Goal: Browse casually

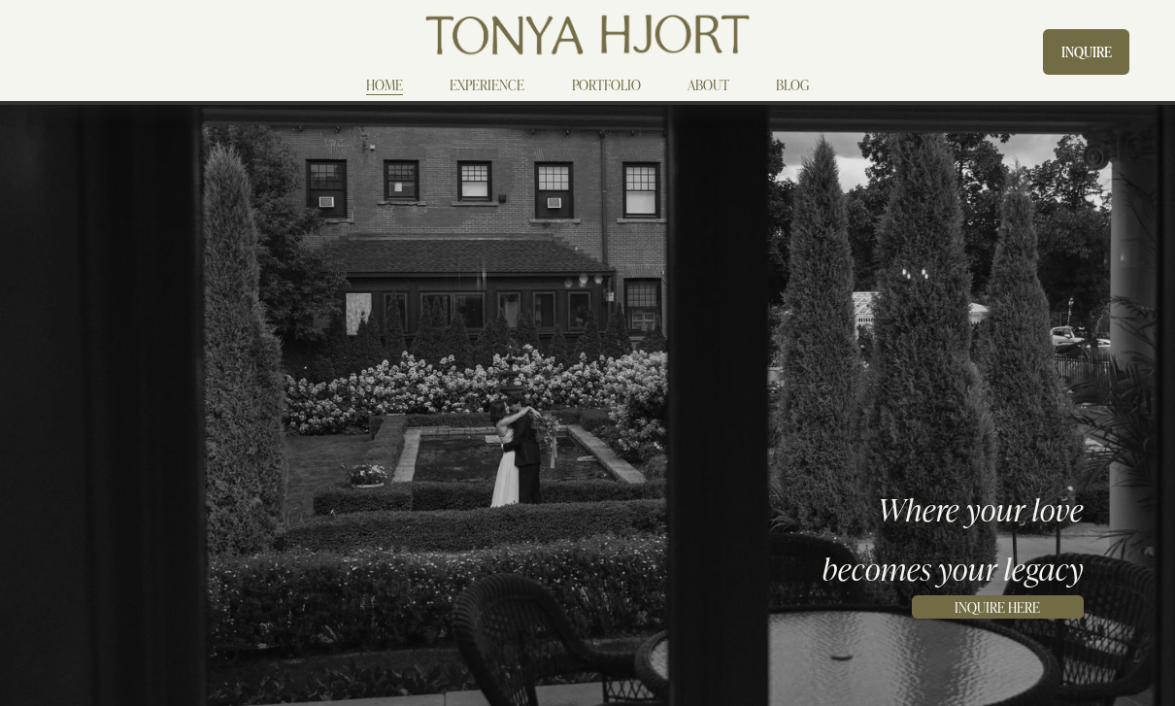
click at [706, 80] on link "ABOUT" at bounding box center [708, 84] width 42 height 23
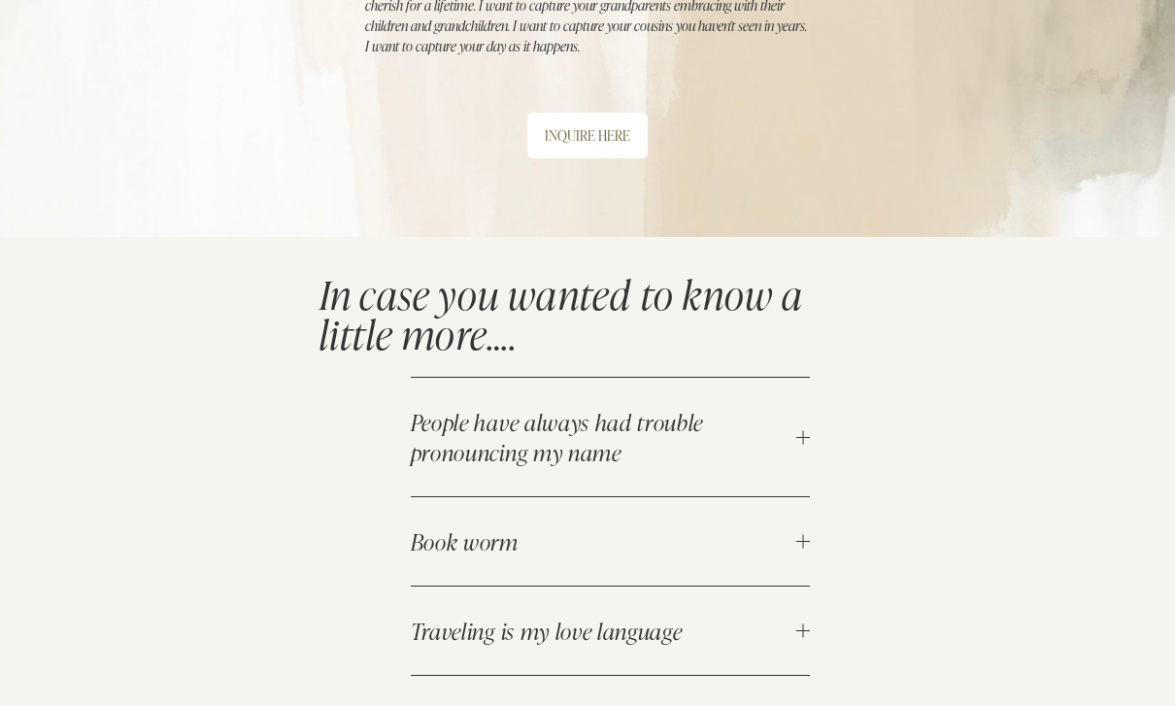
scroll to position [1387, 0]
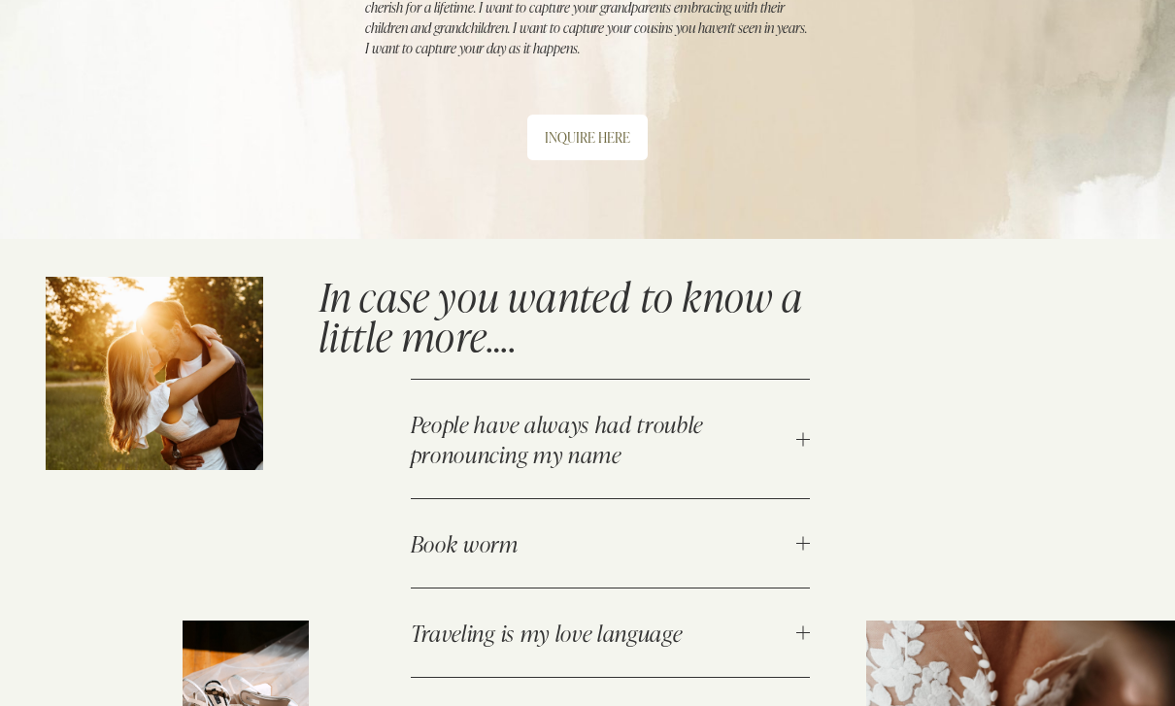
click at [805, 380] on button "People have always had trouble pronouncing my name" at bounding box center [611, 439] width 400 height 118
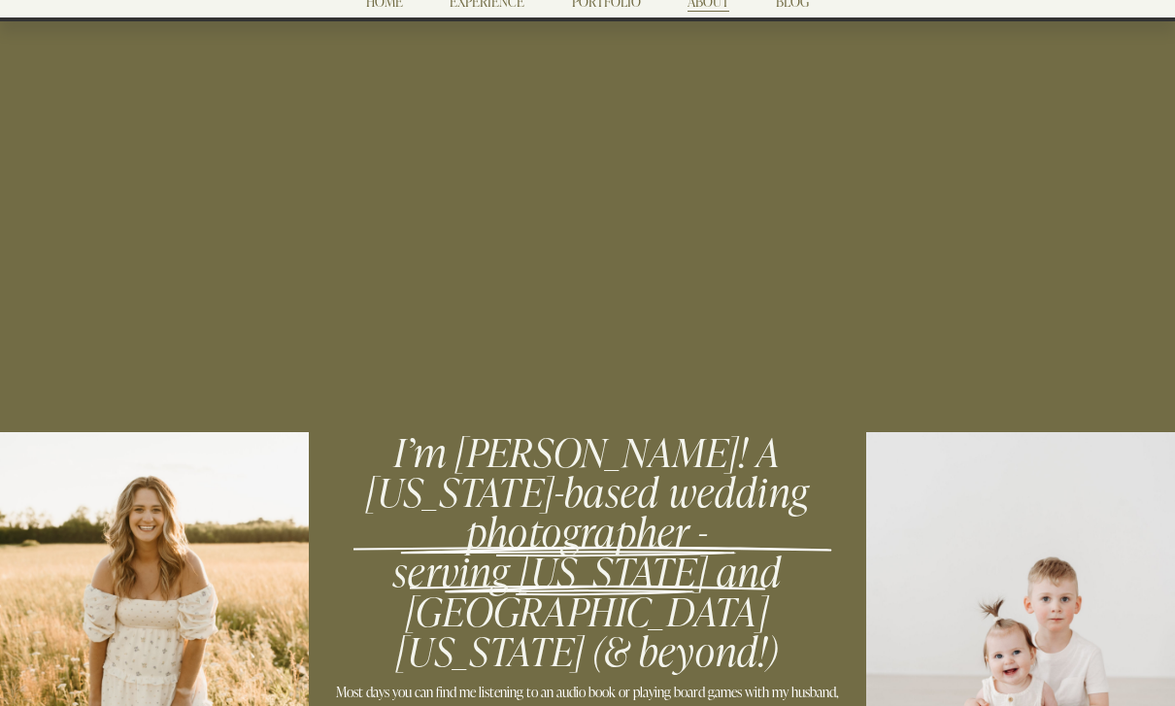
scroll to position [0, 0]
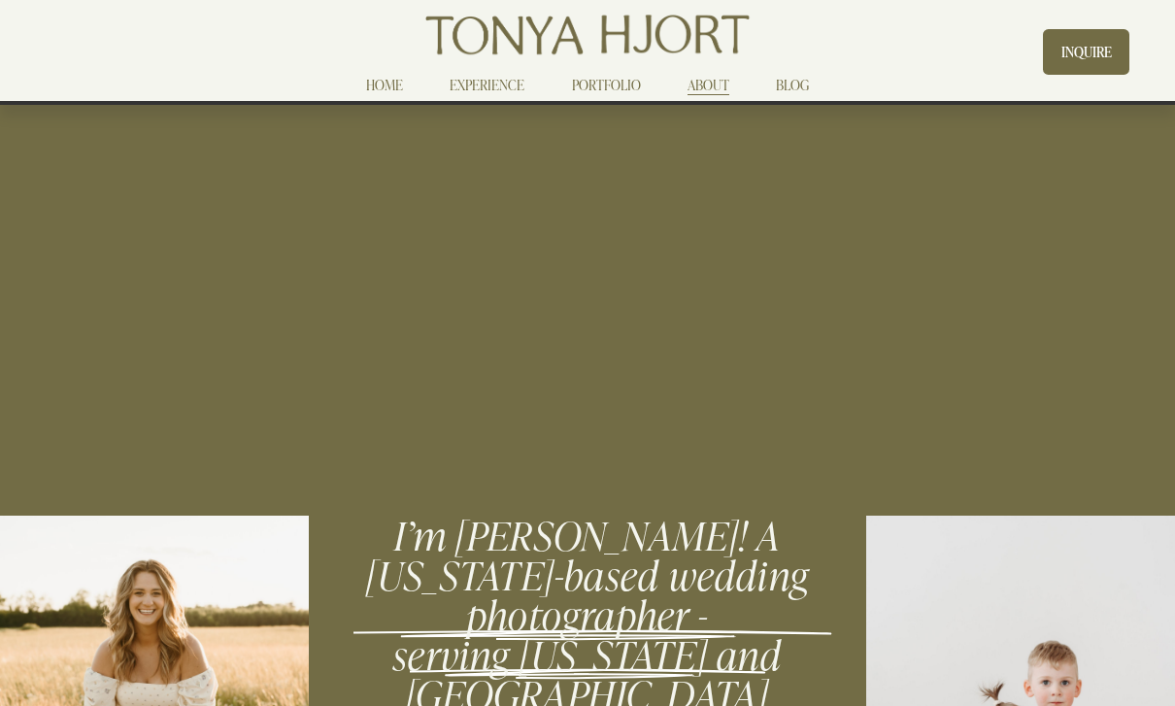
click at [613, 86] on link "PORTFOLIO" at bounding box center [606, 84] width 69 height 23
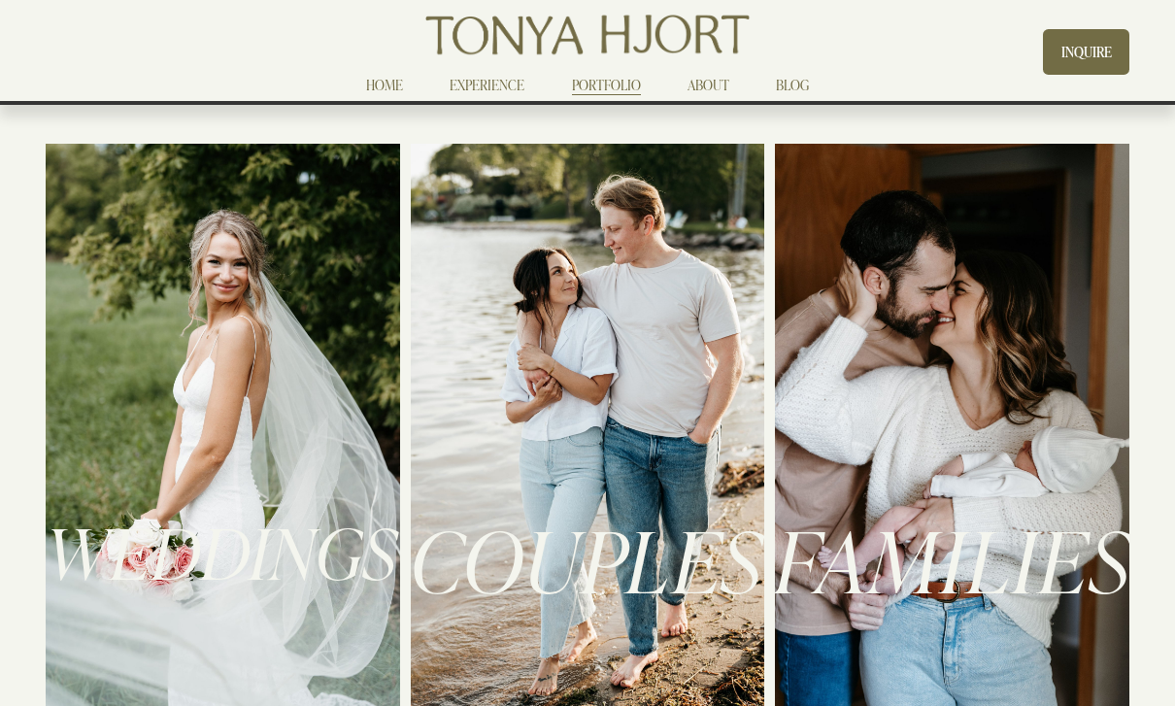
click at [279, 416] on div at bounding box center [223, 427] width 354 height 567
click at [279, 589] on span "WEDDINGS" at bounding box center [222, 551] width 352 height 92
click at [277, 555] on span "WEDDINGS" at bounding box center [222, 551] width 352 height 92
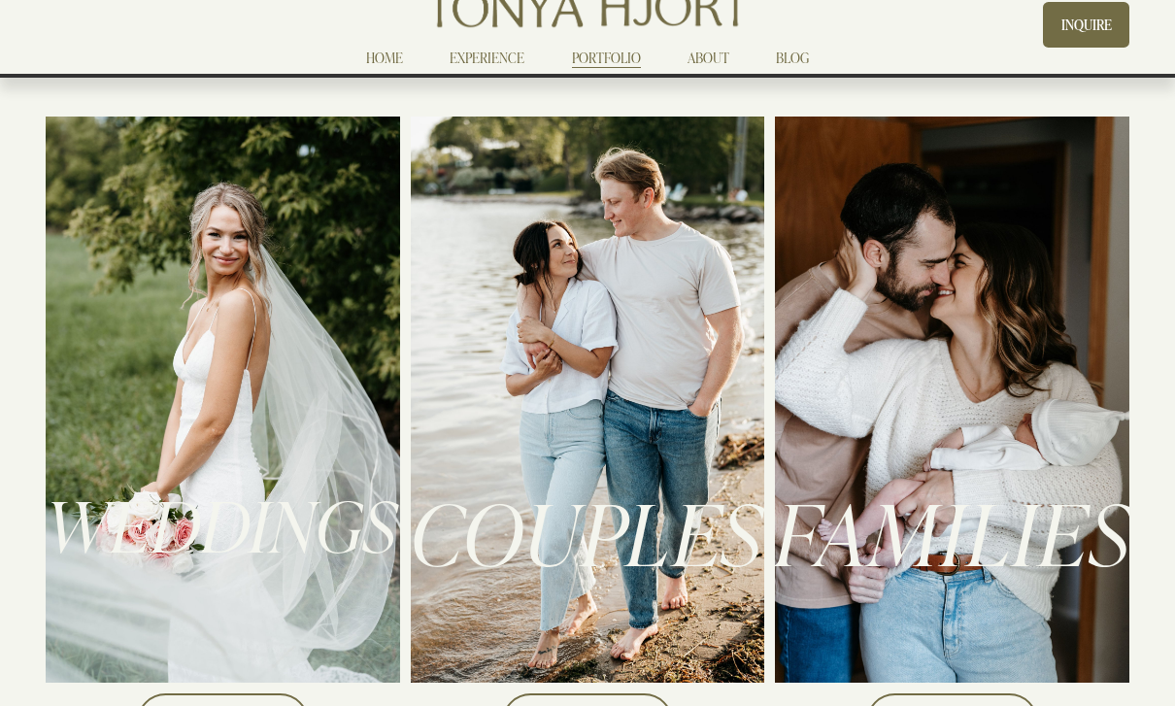
scroll to position [264, 0]
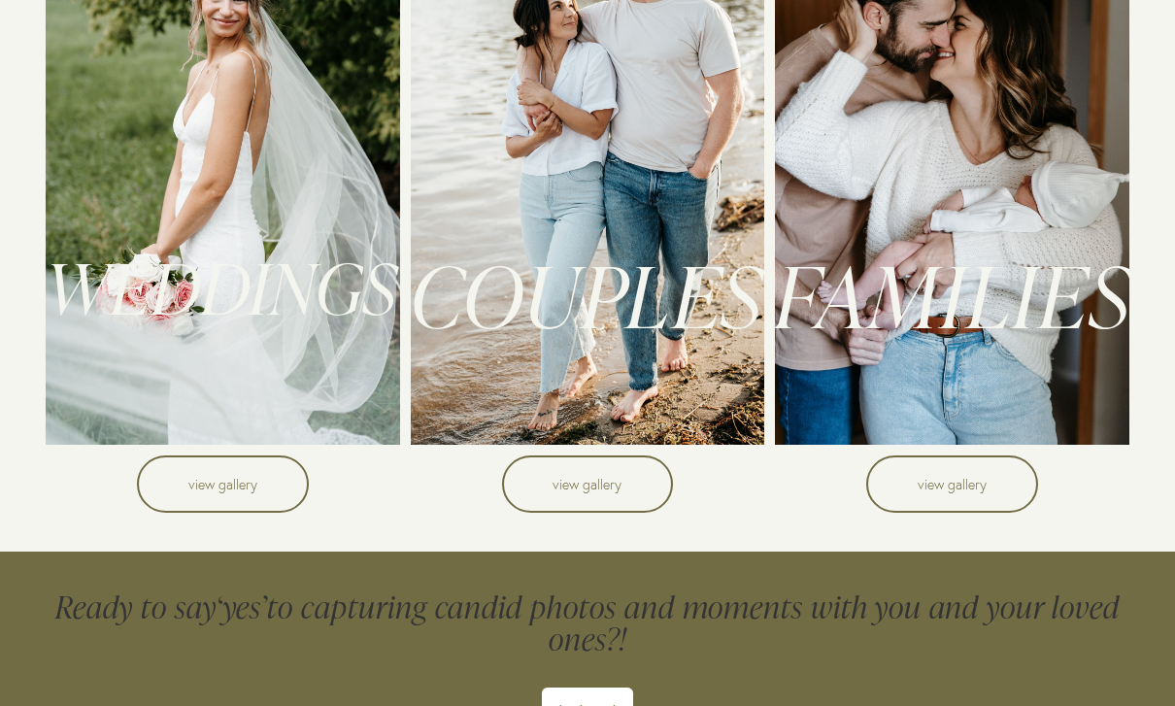
click at [239, 491] on link "view gallery" at bounding box center [223, 484] width 172 height 57
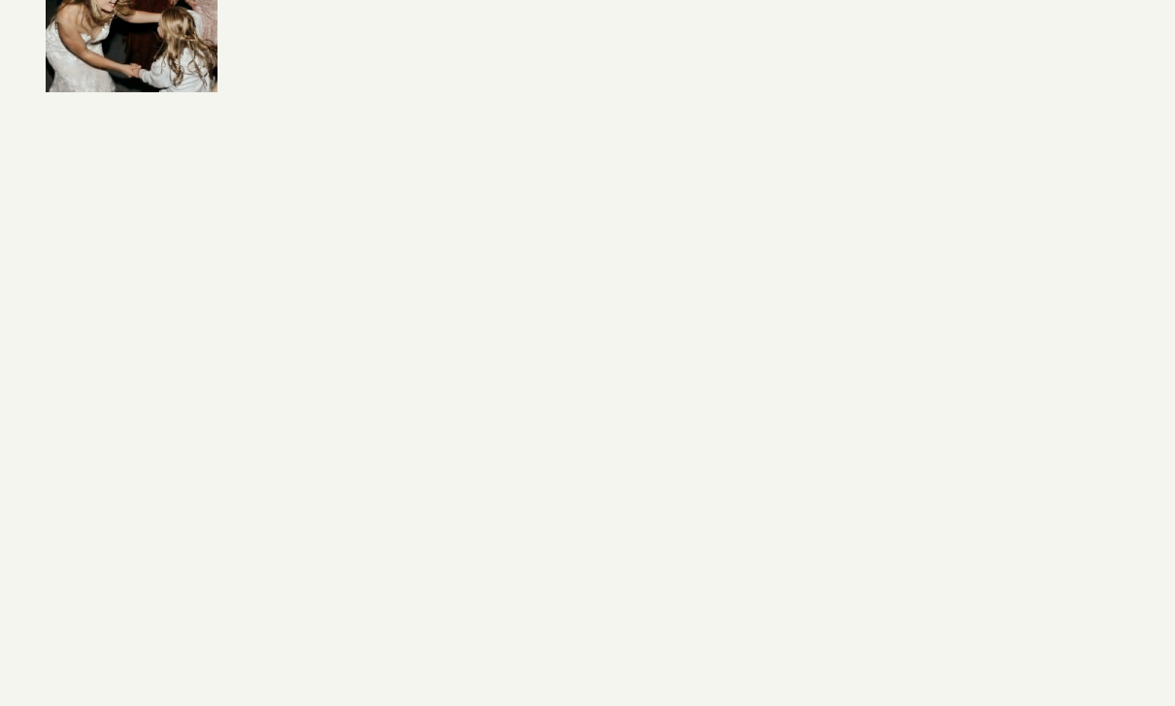
scroll to position [6185, 0]
